Goal: Task Accomplishment & Management: Manage account settings

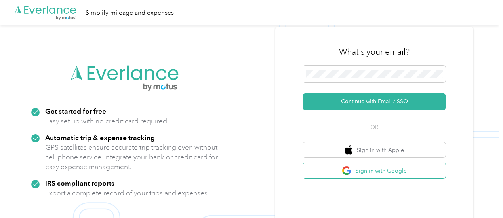
click at [324, 174] on button "Sign in with Google" at bounding box center [374, 170] width 143 height 15
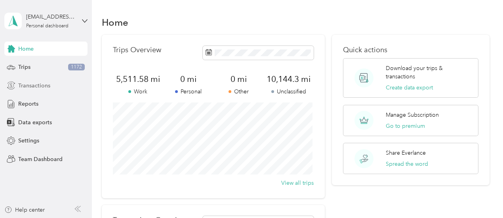
click at [31, 86] on span "Transactions" at bounding box center [34, 86] width 32 height 8
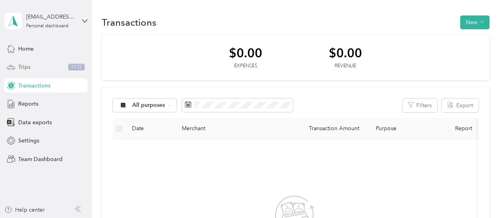
click at [19, 66] on span "Trips" at bounding box center [24, 67] width 12 height 8
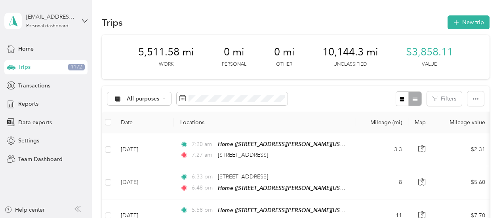
click at [406, 23] on div "Trips New trip" at bounding box center [296, 22] width 388 height 17
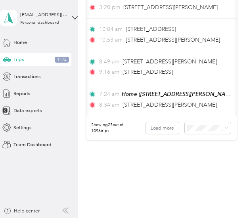
scroll to position [879, 0]
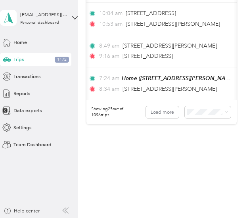
click at [194, 139] on div "100 per load" at bounding box center [205, 139] width 36 height 7
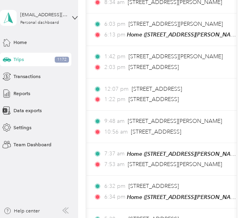
scroll to position [0, 104]
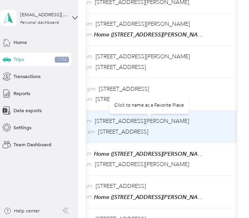
drag, startPoint x: 177, startPoint y: 122, endPoint x: 141, endPoint y: 124, distance: 36.1
click at [141, 128] on div "10:56 am [STREET_ADDRESS]" at bounding box center [132, 132] width 143 height 9
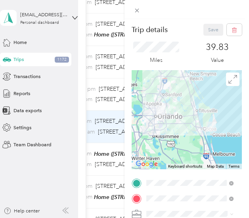
drag, startPoint x: 135, startPoint y: 8, endPoint x: 4, endPoint y: 60, distance: 140.8
click at [135, 8] on icon at bounding box center [136, 10] width 7 height 7
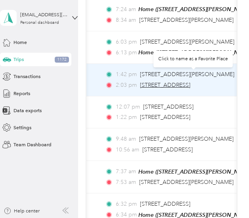
scroll to position [0, 59]
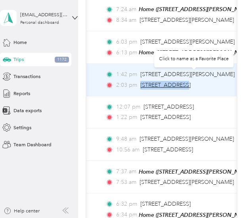
drag, startPoint x: 138, startPoint y: 75, endPoint x: 176, endPoint y: 76, distance: 38.0
click at [176, 81] on div "2:03 pm [STREET_ADDRESS]" at bounding box center [176, 85] width 143 height 9
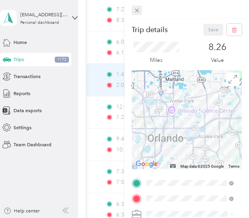
click at [137, 12] on icon at bounding box center [136, 10] width 7 height 7
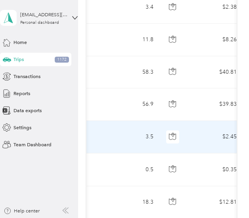
scroll to position [0, 234]
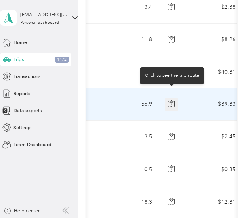
click at [172, 100] on icon "button" at bounding box center [171, 103] width 7 height 7
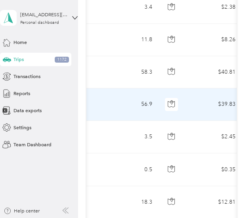
click at [118, 109] on td "56.9" at bounding box center [132, 104] width 52 height 32
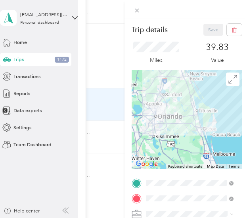
scroll to position [0, 218]
click at [135, 6] on span at bounding box center [136, 11] width 10 height 10
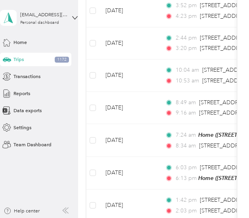
click at [53, 165] on aside "[EMAIL_ADDRESS][DOMAIN_NAME] Personal dashboard Home Trips 1172 Transactions Re…" at bounding box center [39, 109] width 78 height 218
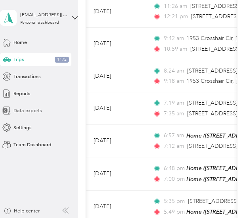
scroll to position [591, 0]
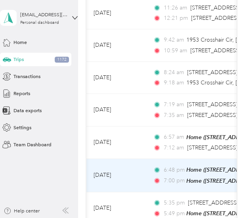
click at [170, 166] on span "6:48 pm" at bounding box center [173, 170] width 19 height 9
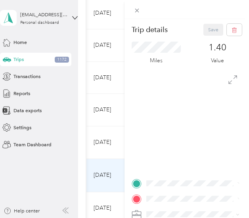
scroll to position [549, 0]
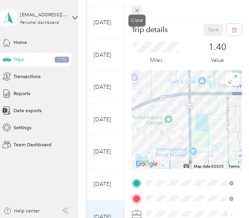
click at [133, 7] on icon at bounding box center [136, 10] width 7 height 7
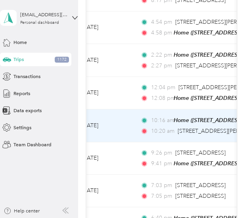
scroll to position [0, 3]
